Goal: Information Seeking & Learning: Learn about a topic

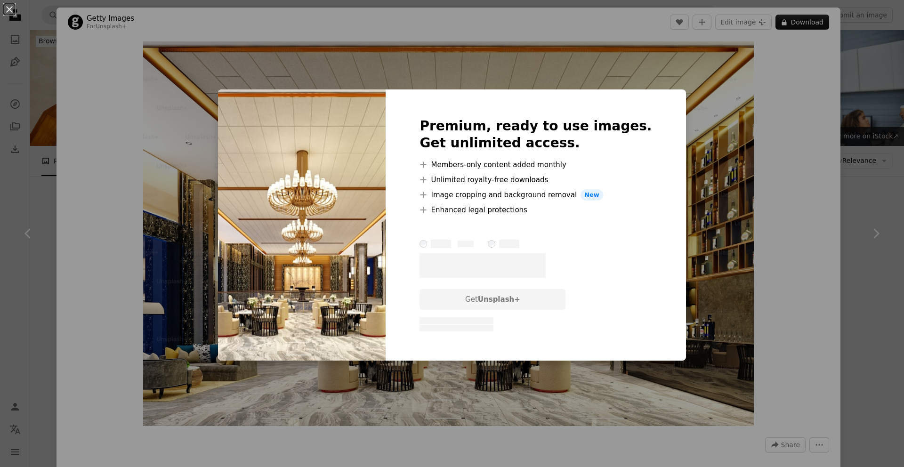
scroll to position [659, 0]
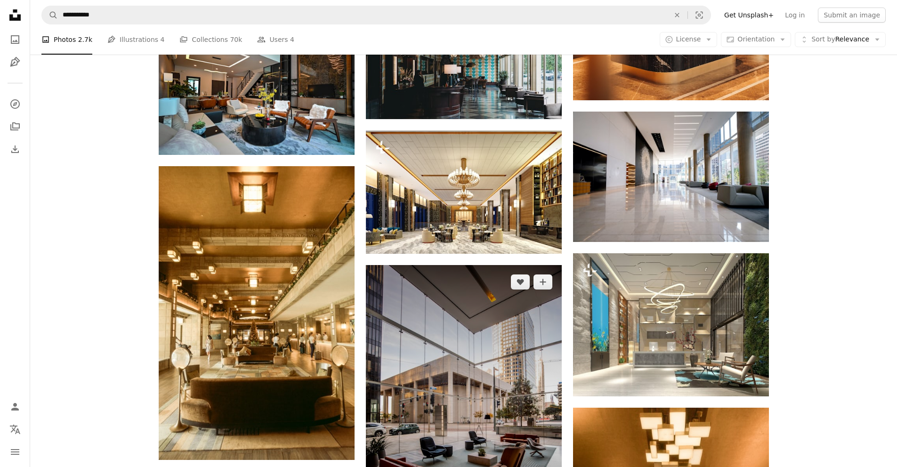
click at [474, 361] on img at bounding box center [464, 412] width 196 height 294
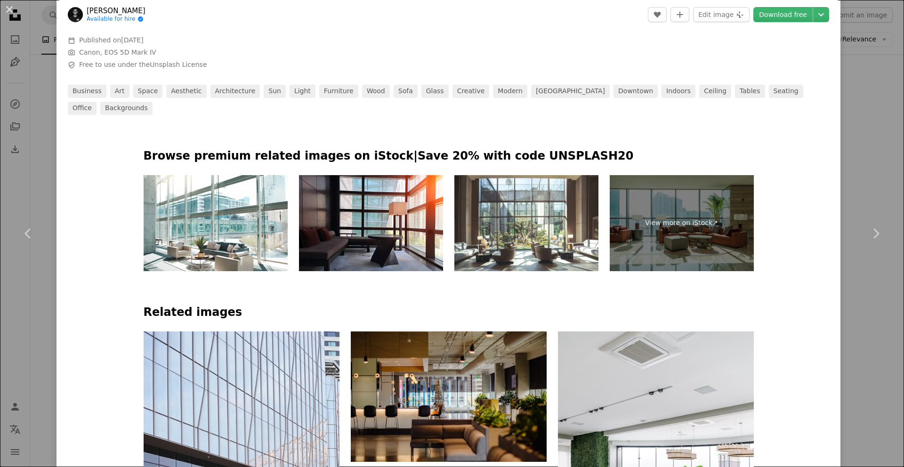
scroll to position [429, 0]
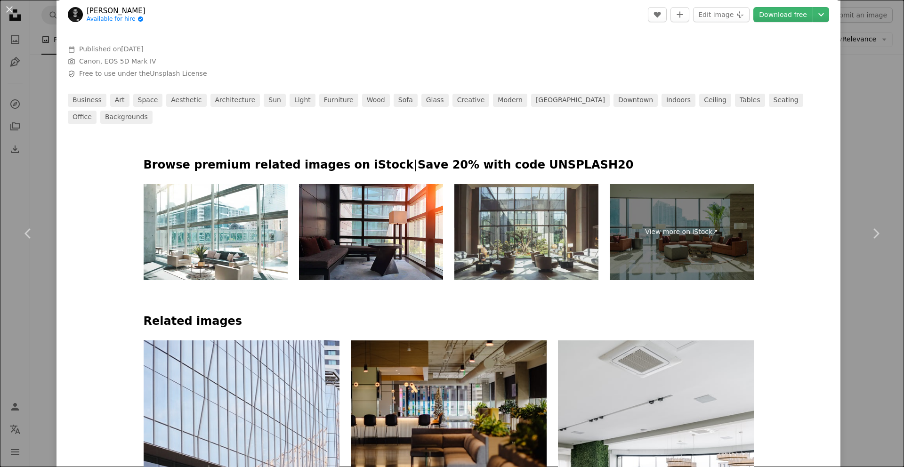
click at [525, 232] on img at bounding box center [527, 232] width 144 height 96
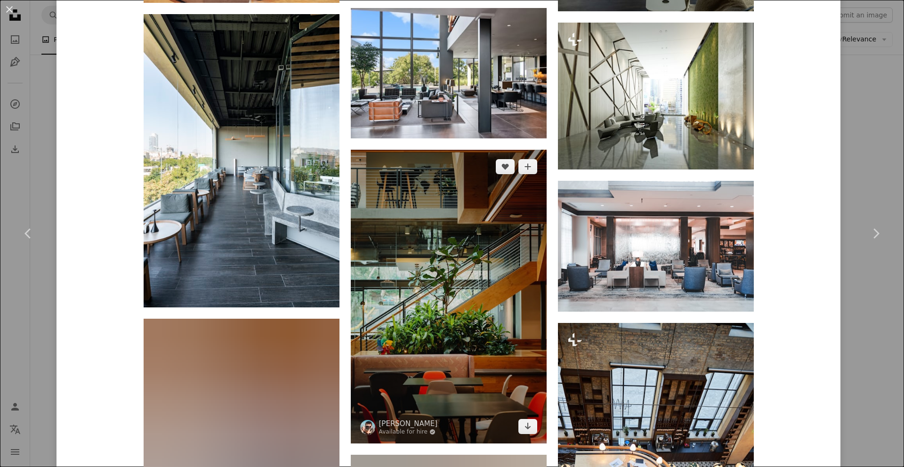
scroll to position [1617, 0]
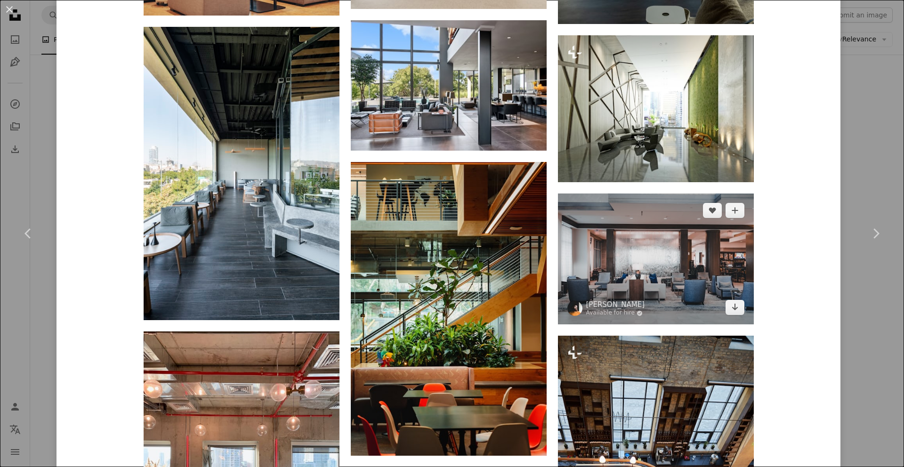
click at [617, 265] on img at bounding box center [656, 259] width 196 height 131
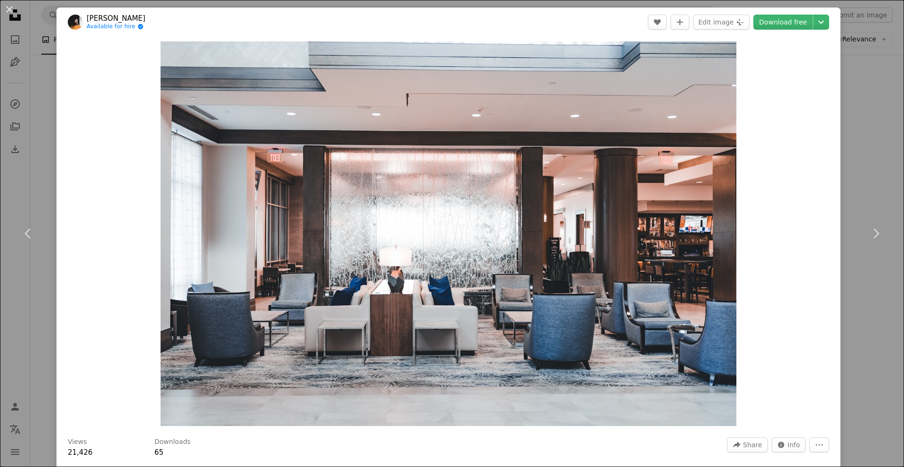
click at [864, 60] on div "An X shape Chevron left Chevron right [PERSON_NAME] Available for hire A checkm…" at bounding box center [452, 233] width 904 height 467
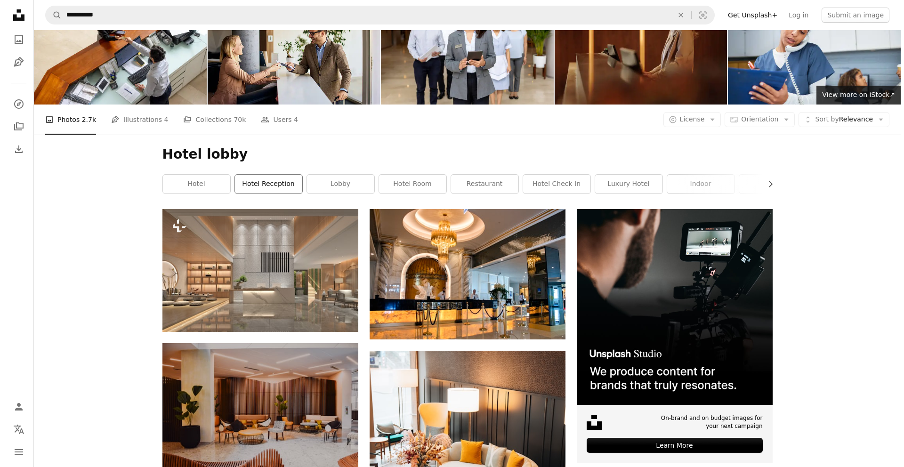
scroll to position [209, 0]
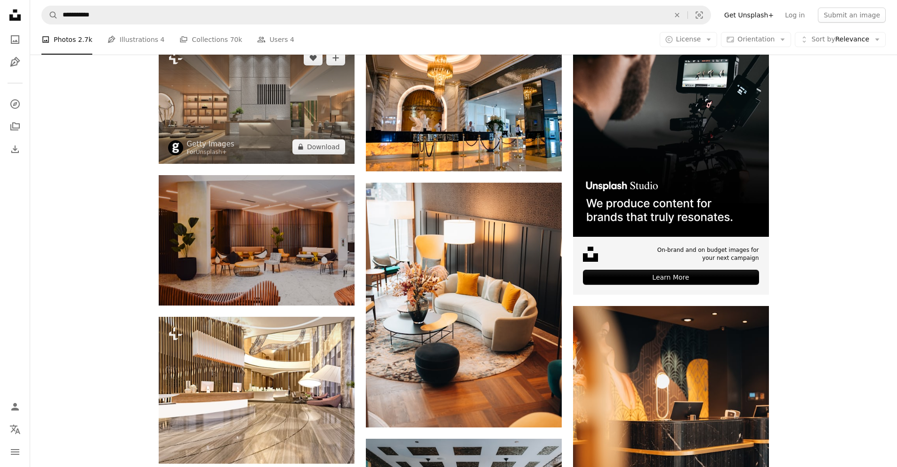
click at [284, 104] on img at bounding box center [257, 102] width 196 height 122
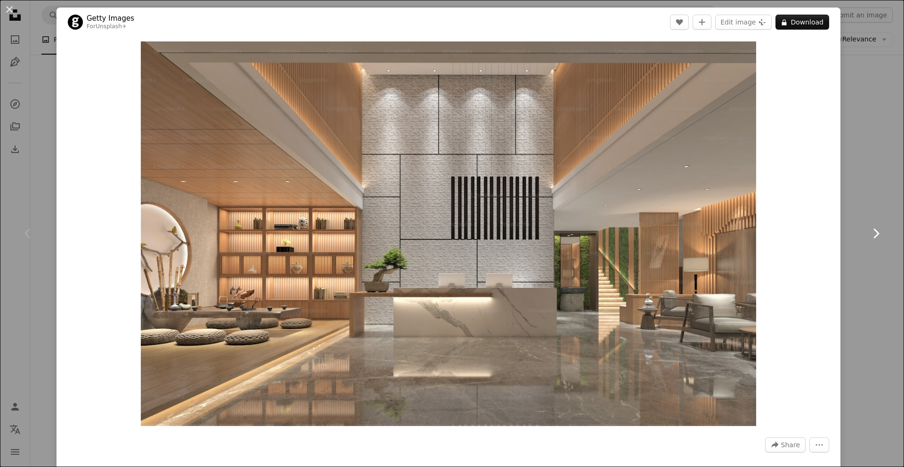
click at [869, 230] on icon "Chevron right" at bounding box center [876, 233] width 15 height 15
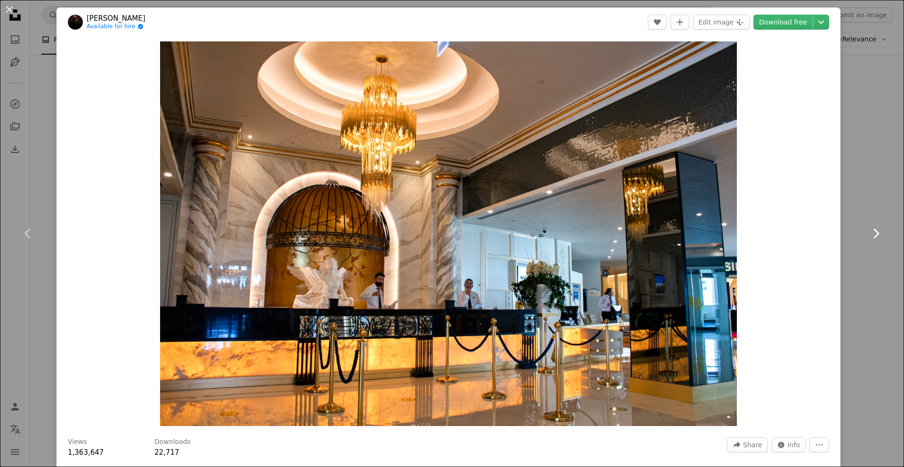
click at [869, 230] on icon "Chevron right" at bounding box center [876, 233] width 15 height 15
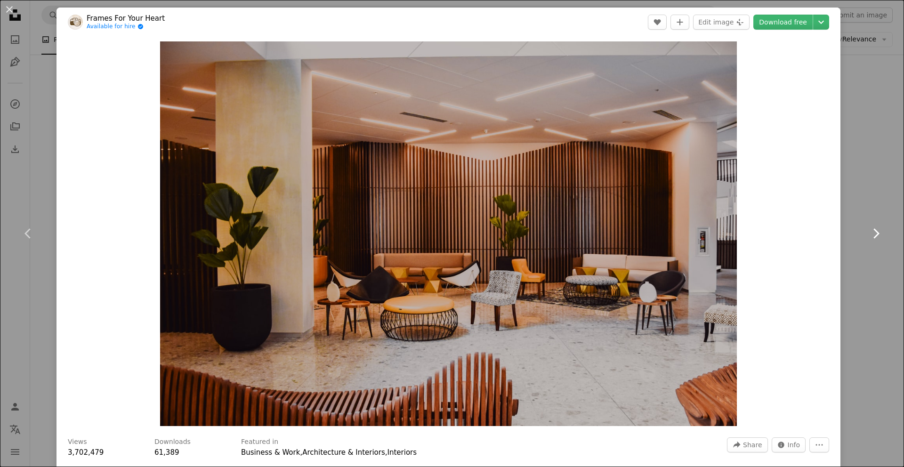
click at [874, 232] on icon at bounding box center [877, 233] width 6 height 10
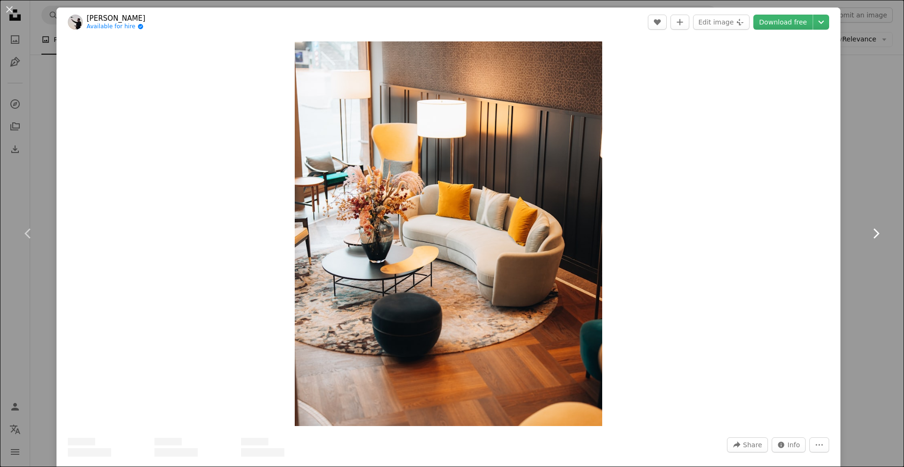
click at [874, 232] on icon at bounding box center [877, 233] width 6 height 10
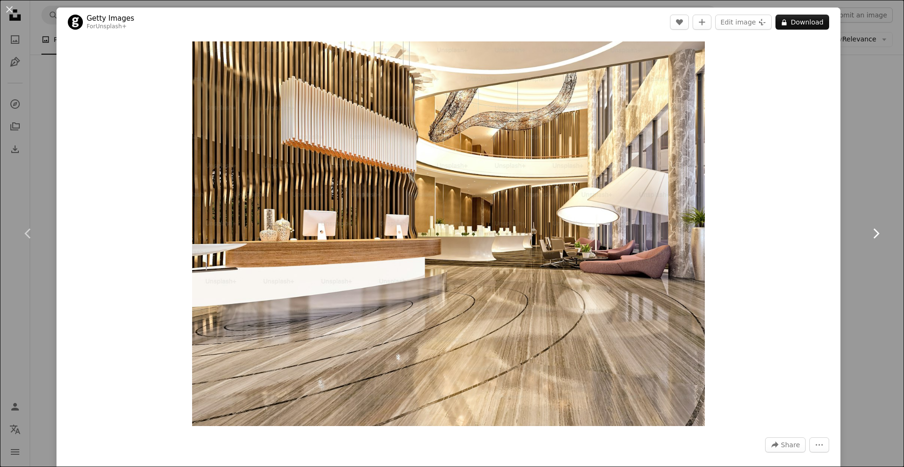
click at [869, 234] on icon "Chevron right" at bounding box center [876, 233] width 15 height 15
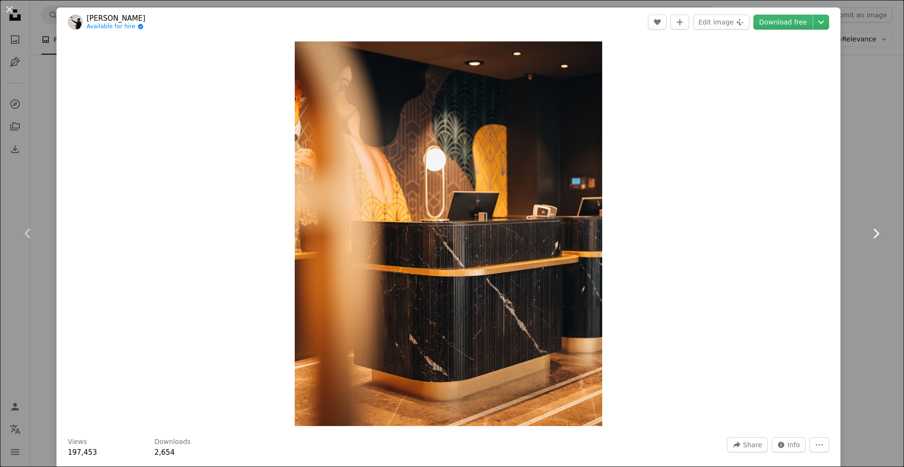
click at [869, 234] on icon "Chevron right" at bounding box center [876, 233] width 15 height 15
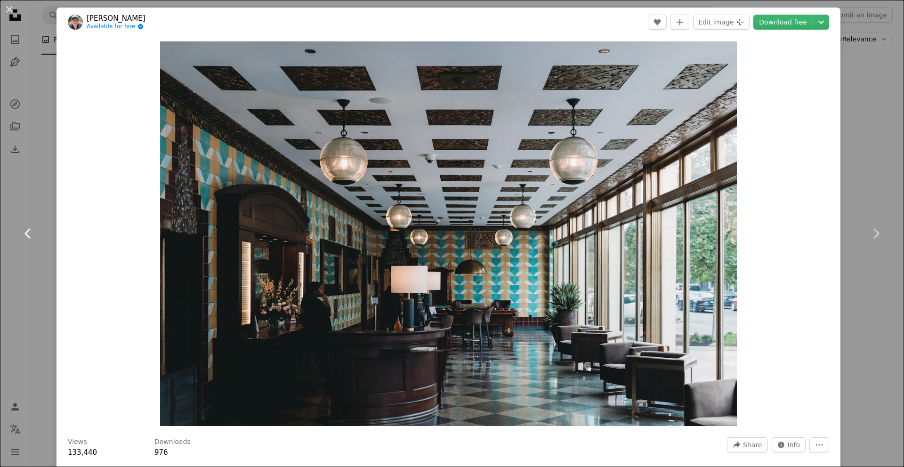
click at [25, 230] on icon "Chevron left" at bounding box center [28, 233] width 15 height 15
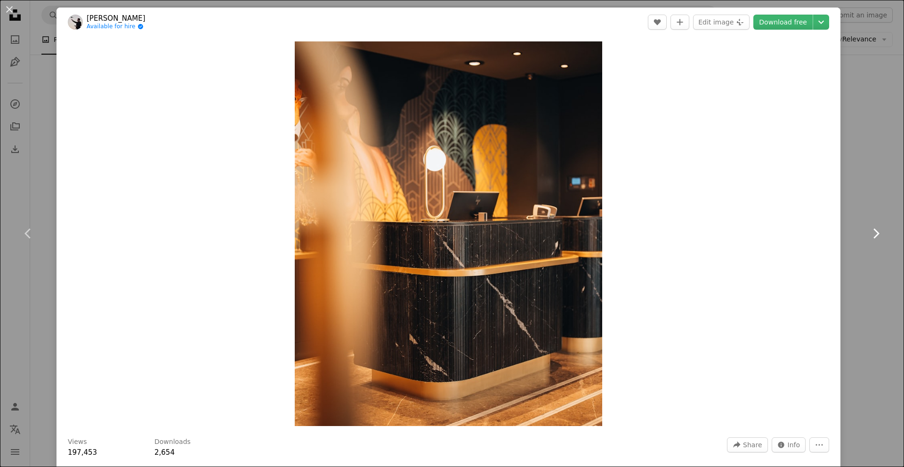
click at [870, 228] on icon "Chevron right" at bounding box center [876, 233] width 15 height 15
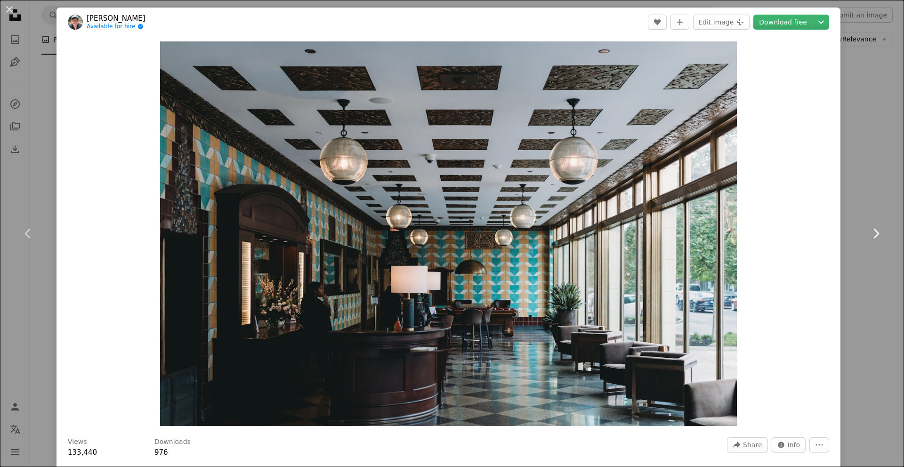
click at [870, 230] on icon "Chevron right" at bounding box center [876, 233] width 15 height 15
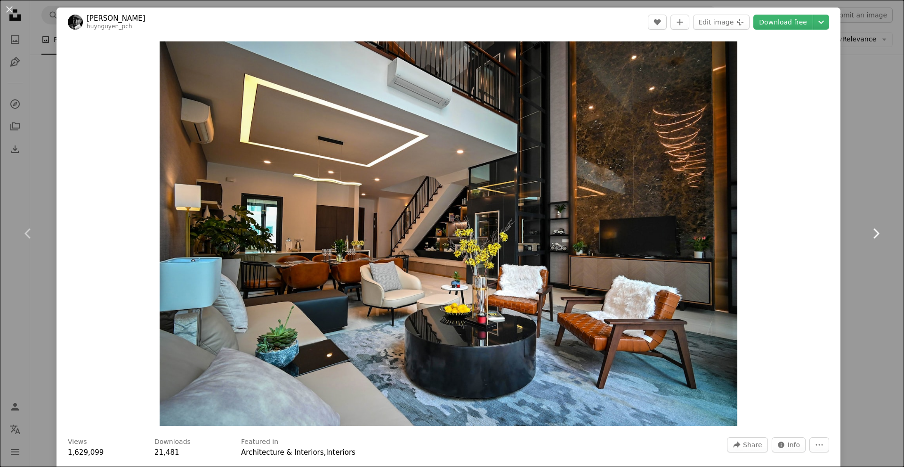
click at [870, 230] on icon "Chevron right" at bounding box center [876, 233] width 15 height 15
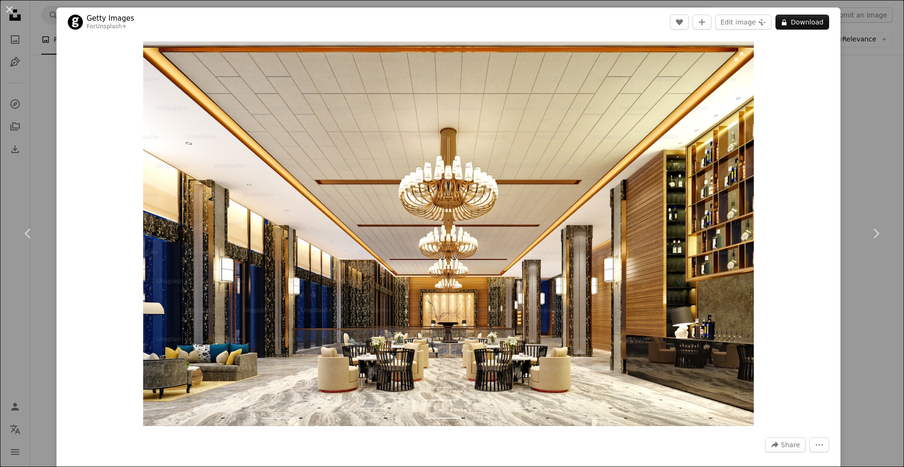
click at [529, 221] on img "Zoom in on this image" at bounding box center [448, 233] width 611 height 385
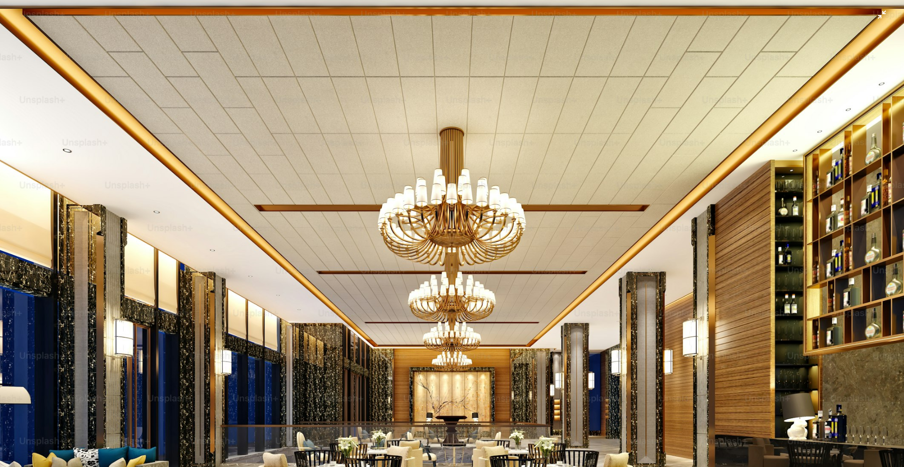
scroll to position [47, 0]
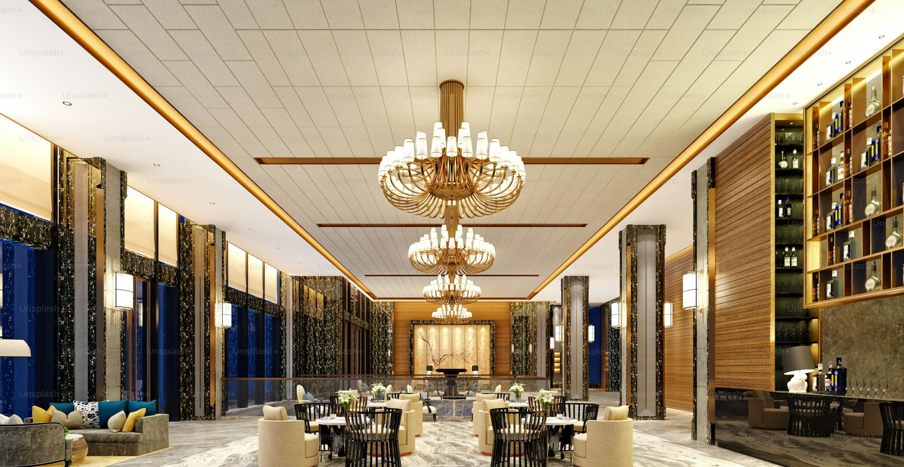
click at [500, 212] on img "Zoom out on this image" at bounding box center [452, 237] width 905 height 570
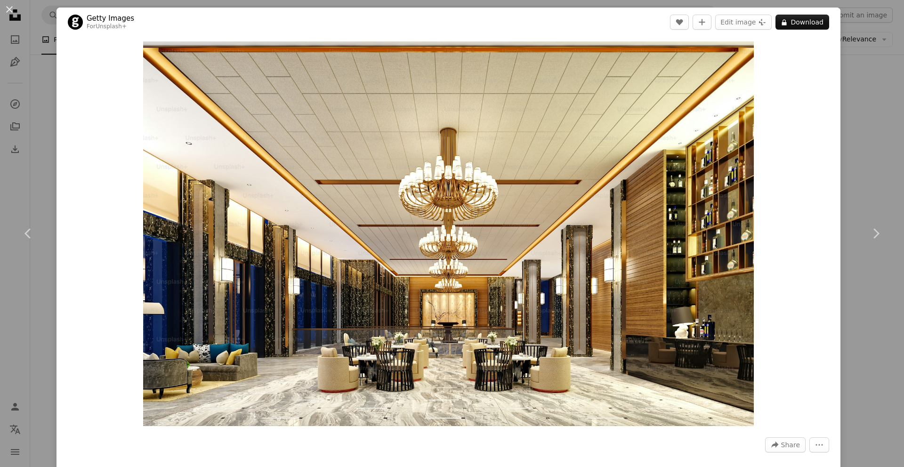
click at [500, 212] on img "Zoom in on this image" at bounding box center [448, 233] width 611 height 385
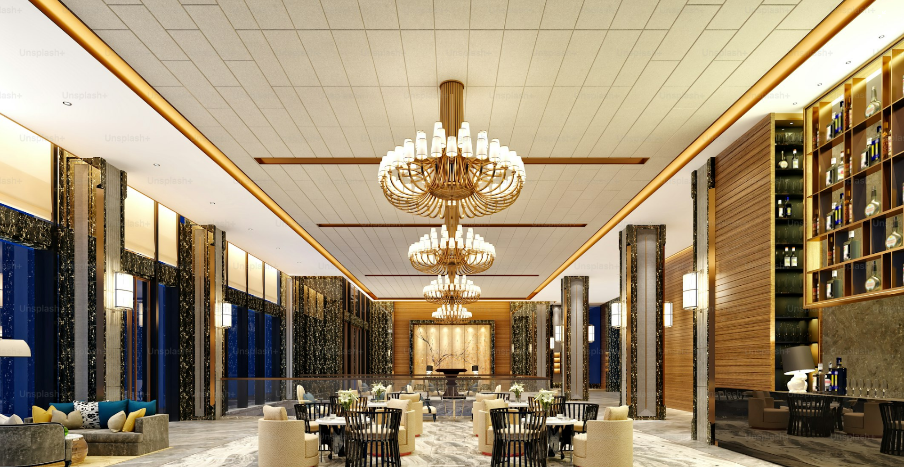
click at [488, 211] on img "Zoom out on this image" at bounding box center [452, 237] width 905 height 570
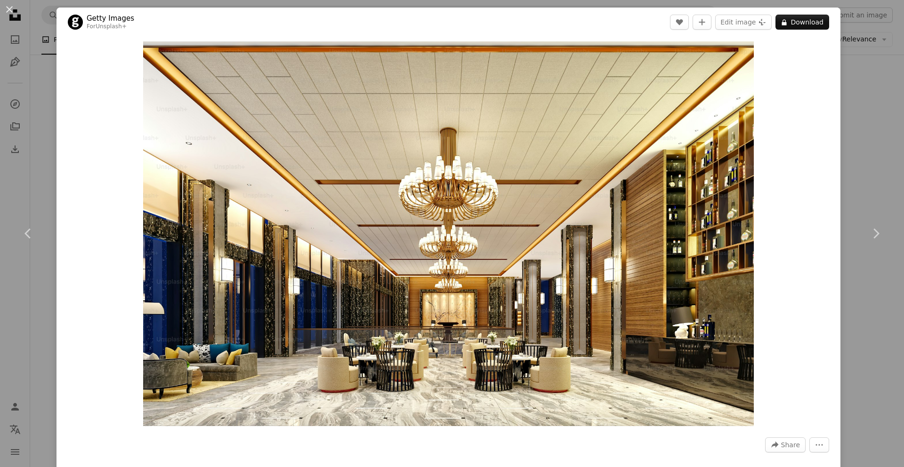
click at [851, 172] on div "An X shape Chevron left Chevron right Getty Images For Unsplash+ A heart A plus…" at bounding box center [452, 233] width 904 height 467
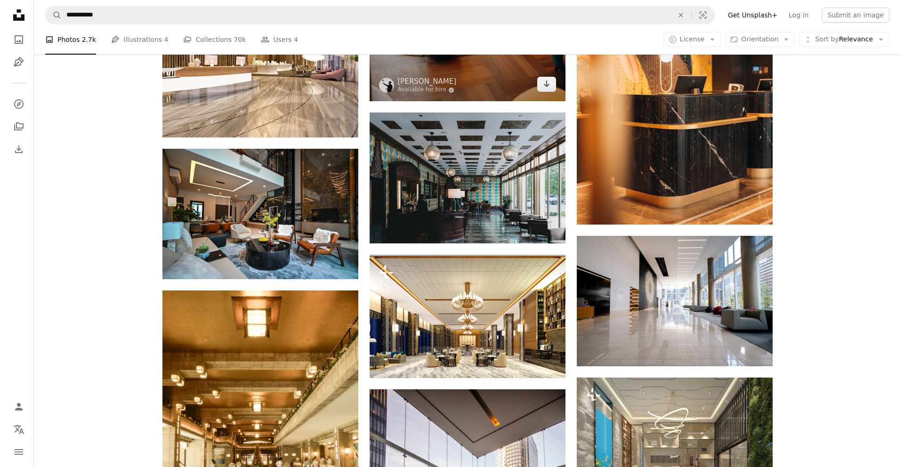
scroll to position [593, 0]
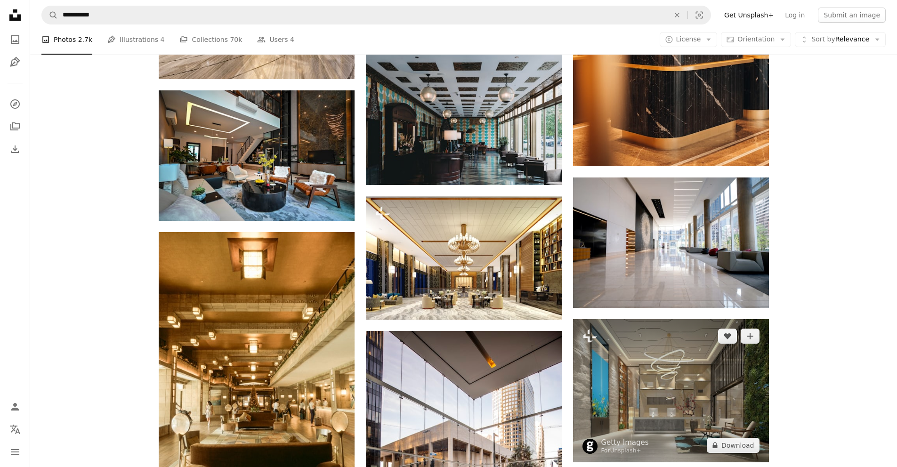
click at [626, 397] on img at bounding box center [671, 390] width 196 height 143
